Goal: Navigation & Orientation: Understand site structure

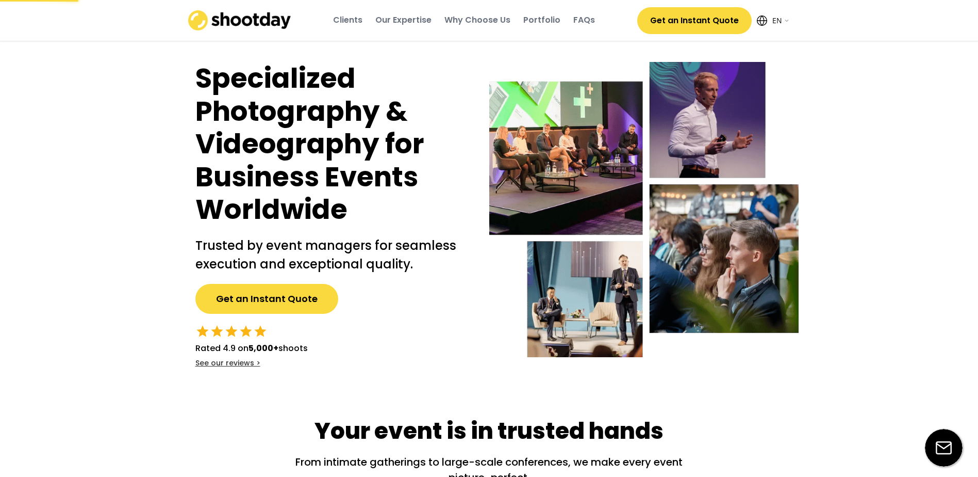
select select ""en""
click at [486, 18] on div "Why Choose Us" at bounding box center [478, 19] width 66 height 11
click at [351, 23] on div "Clients" at bounding box center [347, 19] width 29 height 11
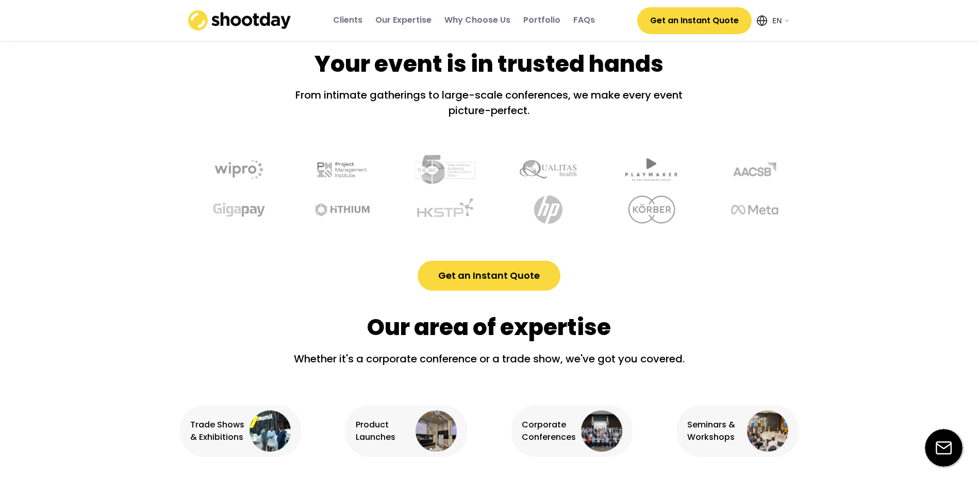
scroll to position [394, 0]
